Goal: Task Accomplishment & Management: Manage account settings

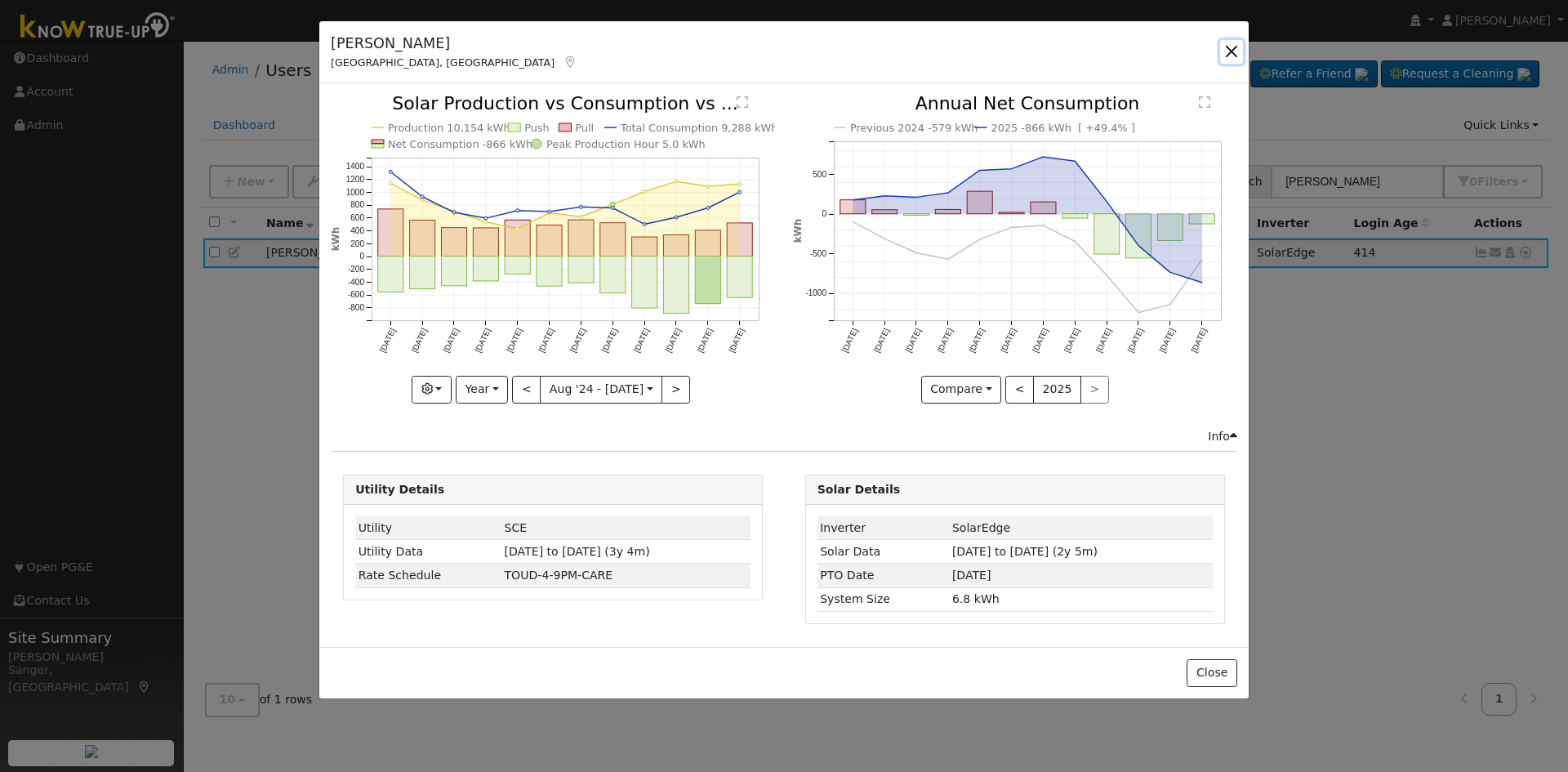
drag, startPoint x: 1232, startPoint y: 51, endPoint x: 1291, endPoint y: 130, distance: 98.6
click at [1232, 52] on button "button" at bounding box center [1230, 51] width 23 height 23
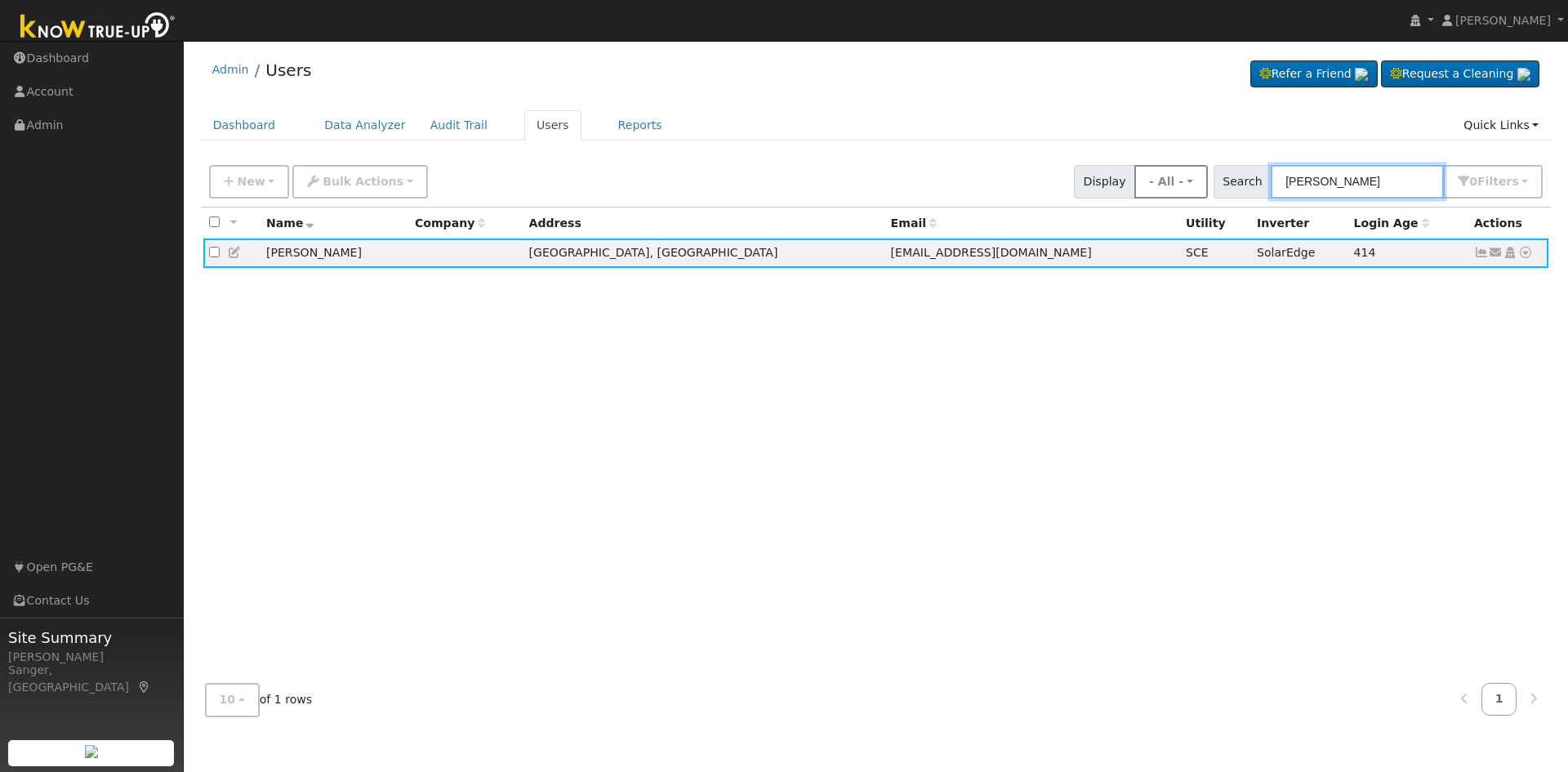
drag, startPoint x: 1375, startPoint y: 183, endPoint x: 1178, endPoint y: 185, distance: 197.0
click at [1178, 185] on div "New Add User Quick Add Quick Connect Quick Convert Lead Bulk Actions Send Email…" at bounding box center [875, 178] width 1340 height 39
paste input "[PERSON_NAME] & [PERSON_NAME]"
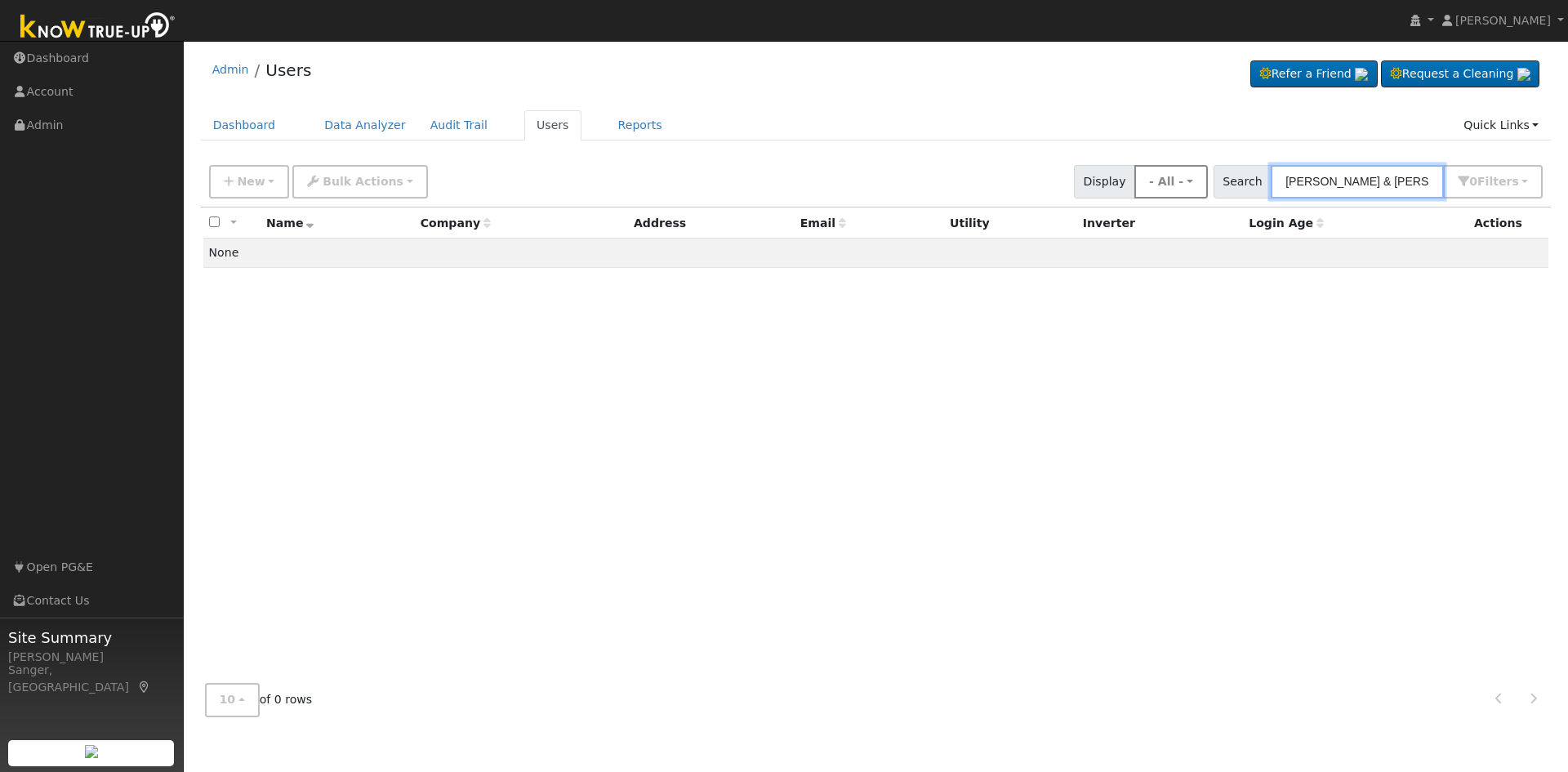
drag, startPoint x: 1380, startPoint y: 180, endPoint x: 1217, endPoint y: 185, distance: 163.1
click at [1217, 185] on div "New Add User Quick Add Quick Connect Quick Convert Lead Bulk Actions Send Email…" at bounding box center [875, 178] width 1340 height 39
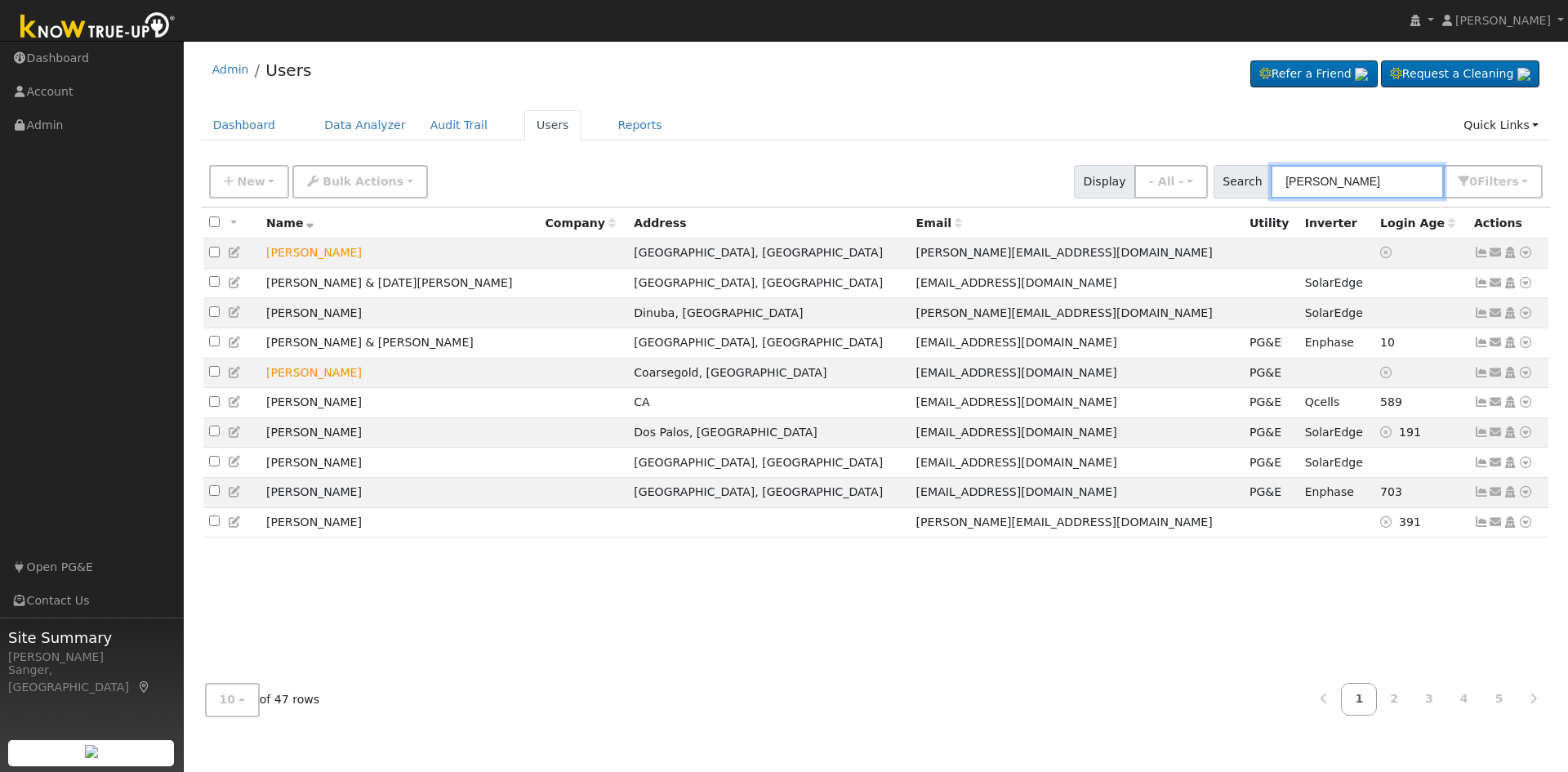
drag, startPoint x: 1353, startPoint y: 184, endPoint x: 1227, endPoint y: 184, distance: 126.0
click at [1227, 184] on div "Search [PERSON_NAME] 0 Filter s My accounts Role Show - All - Show Leads Admin …" at bounding box center [1378, 182] width 330 height 33
paste input "[EMAIL_ADDRESS][DOMAIN_NAME]"
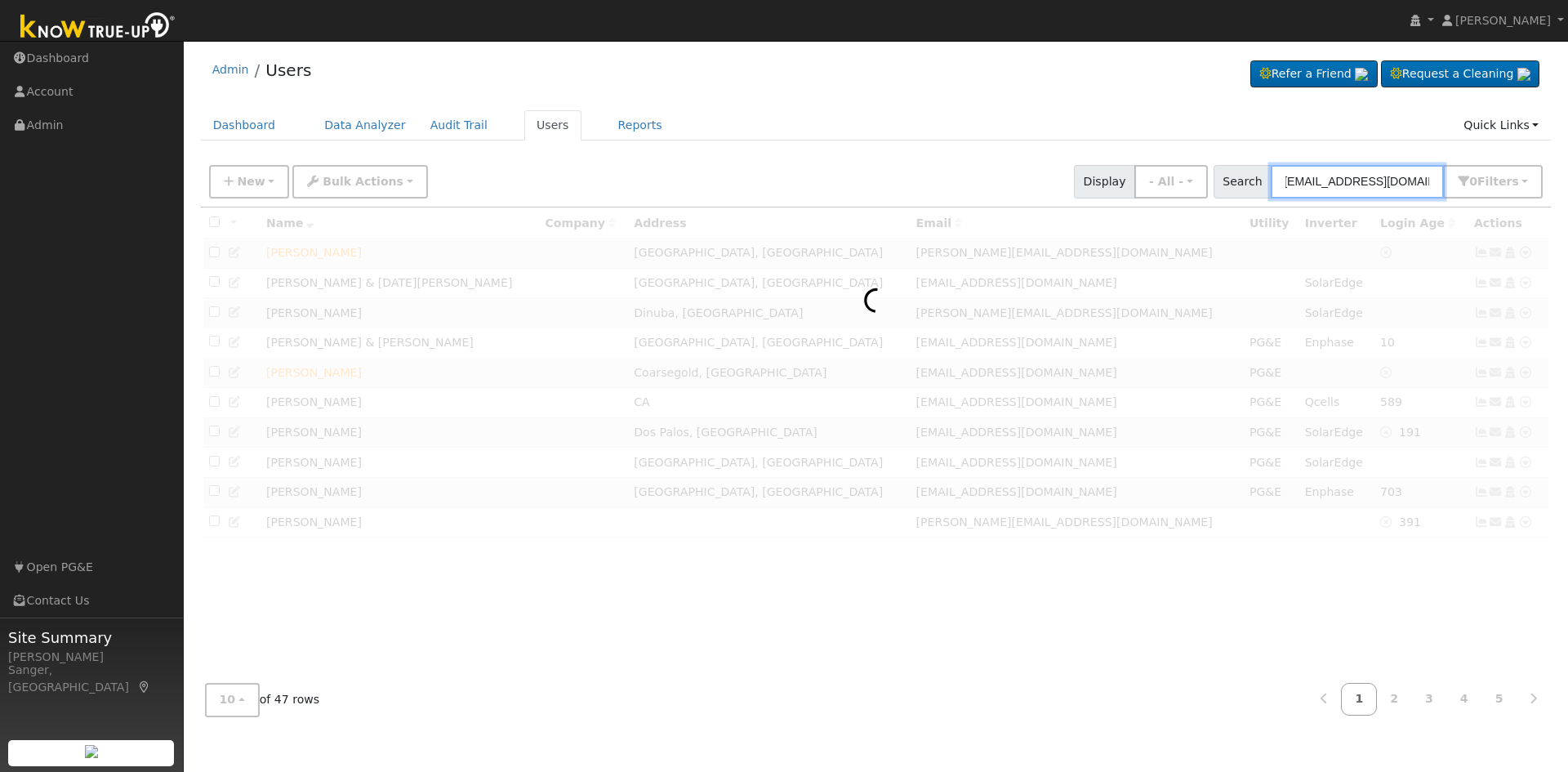
type input "[EMAIL_ADDRESS][DOMAIN_NAME]"
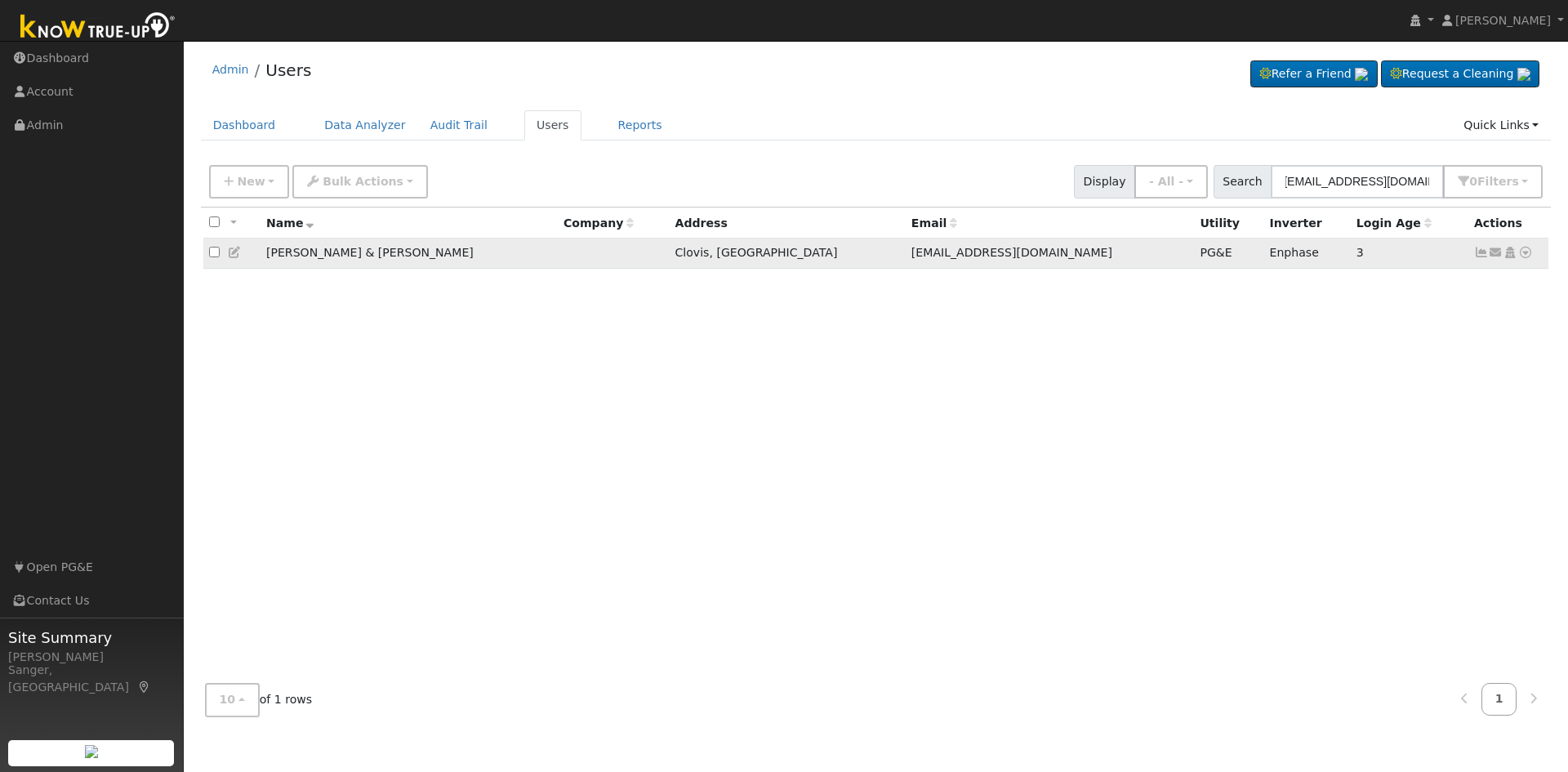
scroll to position [0, 0]
click at [1484, 258] on icon at bounding box center [1481, 253] width 15 height 12
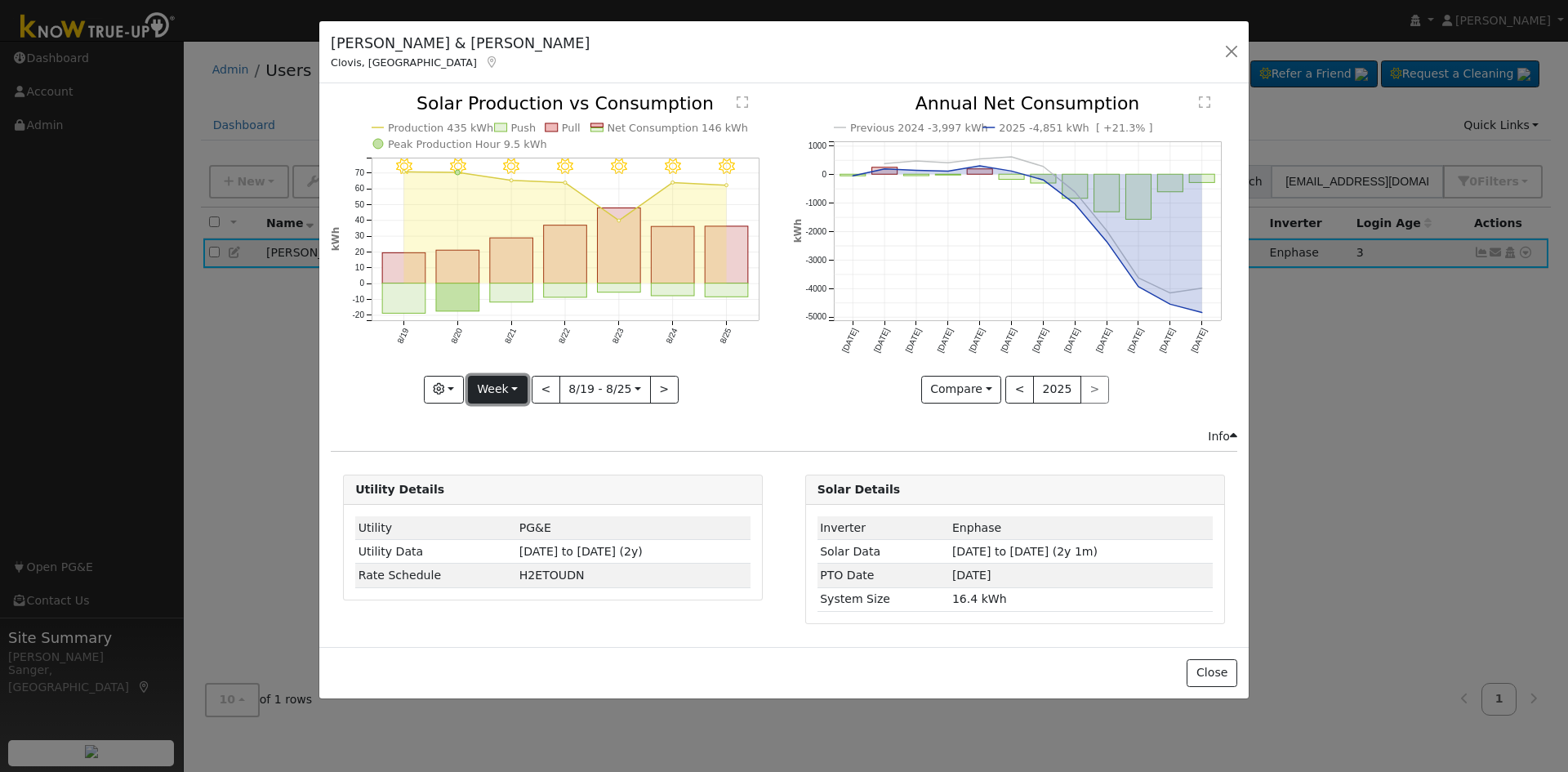
click at [497, 393] on button "Week" at bounding box center [498, 389] width 60 height 28
click at [510, 494] on link "Year" at bounding box center [525, 491] width 113 height 23
type input "[DATE]"
